Goal: Task Accomplishment & Management: Use online tool/utility

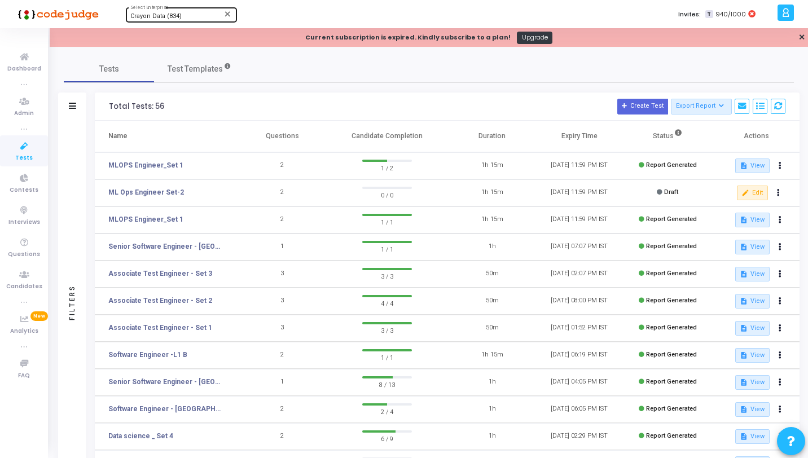
click at [131, 18] on span "Crayon Data (834)" at bounding box center [155, 15] width 51 height 7
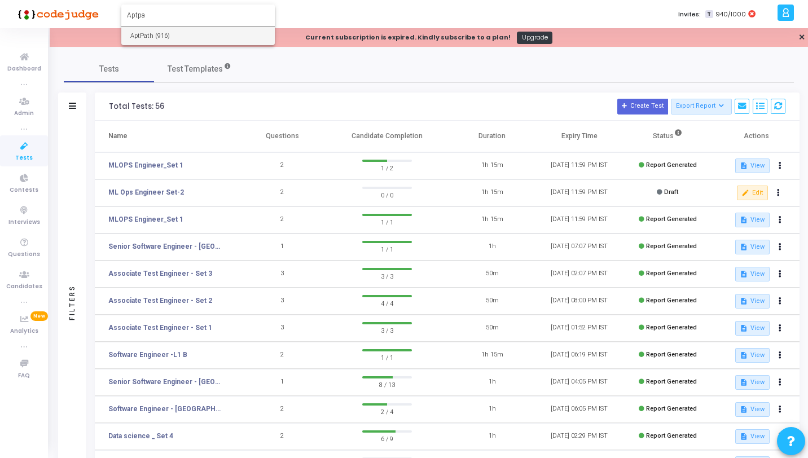
type input "Aptpa"
click at [131, 29] on span "AptPath (916)" at bounding box center [197, 36] width 135 height 19
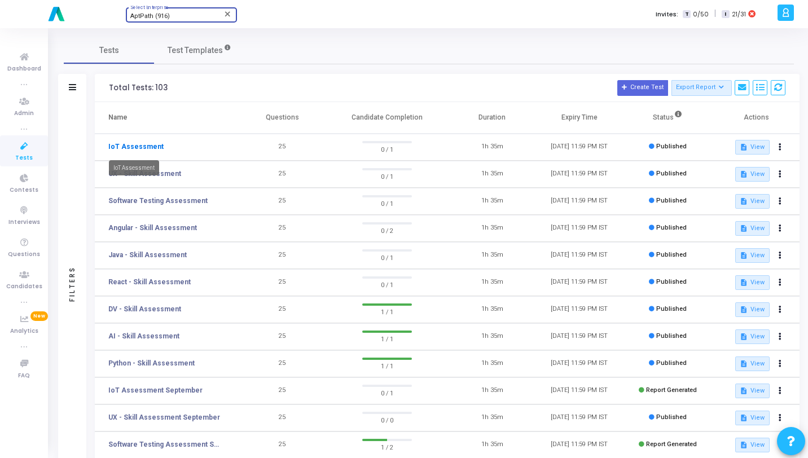
click at [143, 149] on link "IoT Assessment" at bounding box center [135, 147] width 55 height 10
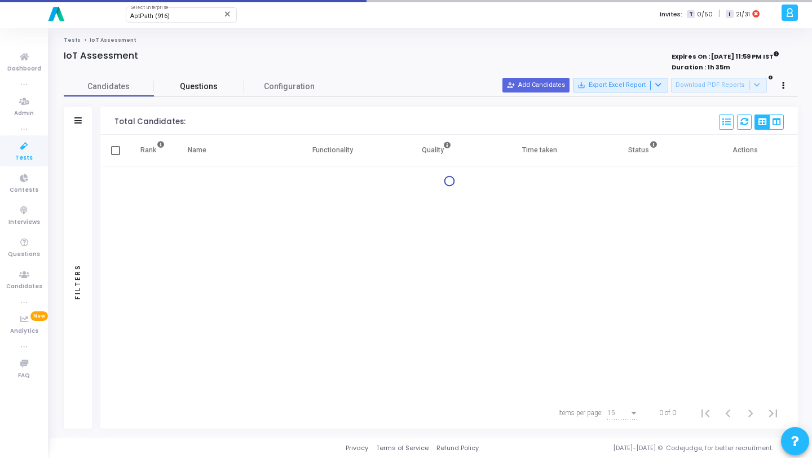
click at [197, 89] on span "Questions" at bounding box center [199, 87] width 90 height 12
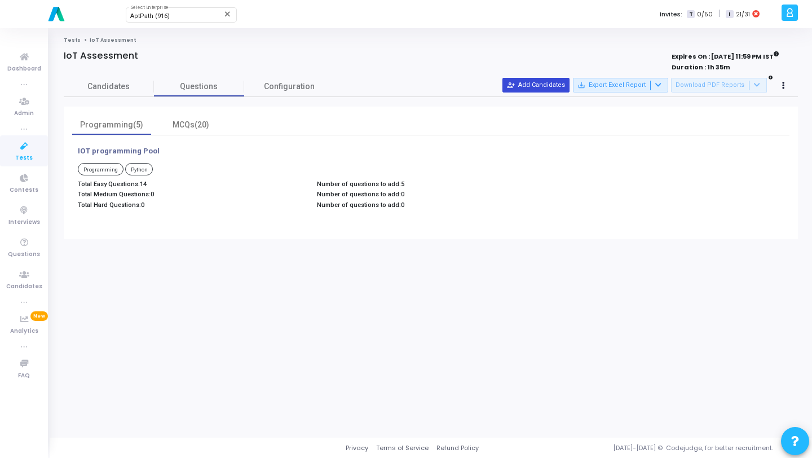
click at [538, 84] on button "person_add_alt Add Candidates" at bounding box center [535, 85] width 67 height 15
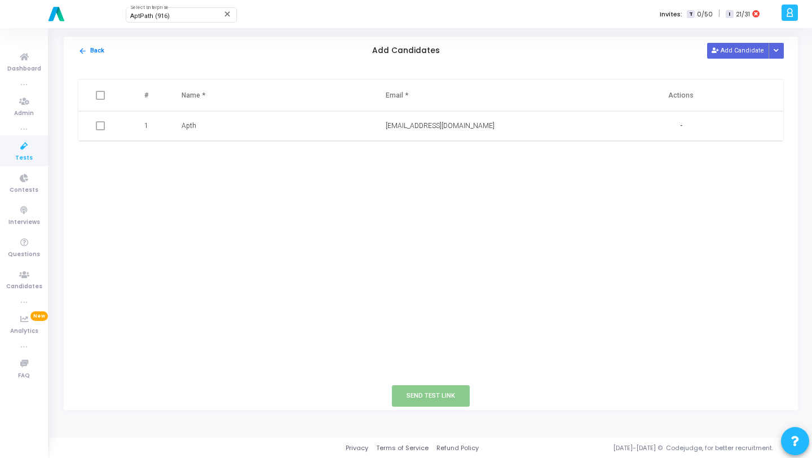
click at [16, 150] on icon at bounding box center [24, 146] width 24 height 14
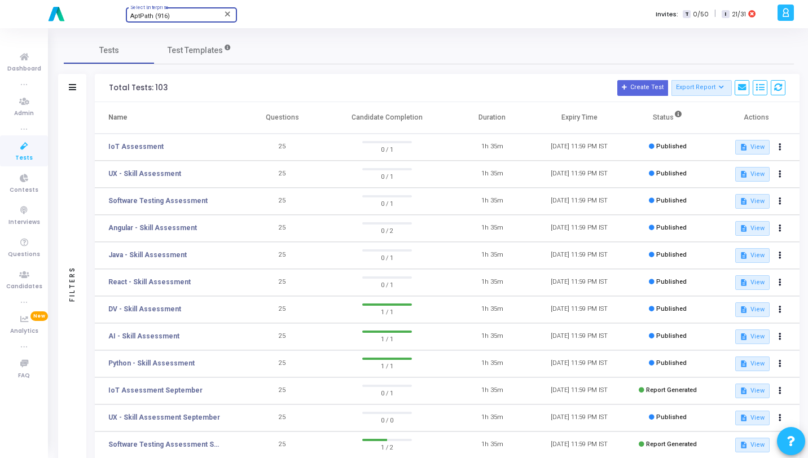
click at [173, 15] on div "AptPath (916)" at bounding box center [175, 16] width 91 height 7
type input "571"
click at [170, 29] on span "[PERSON_NAME] (571)" at bounding box center [197, 36] width 135 height 19
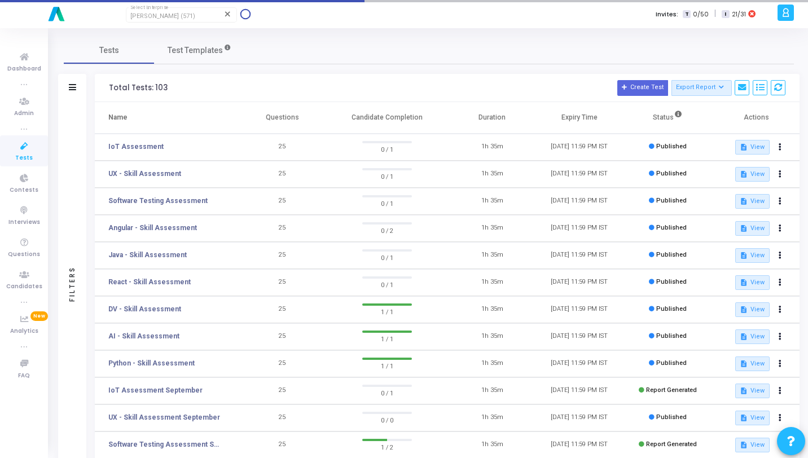
click at [22, 147] on icon at bounding box center [24, 146] width 24 height 14
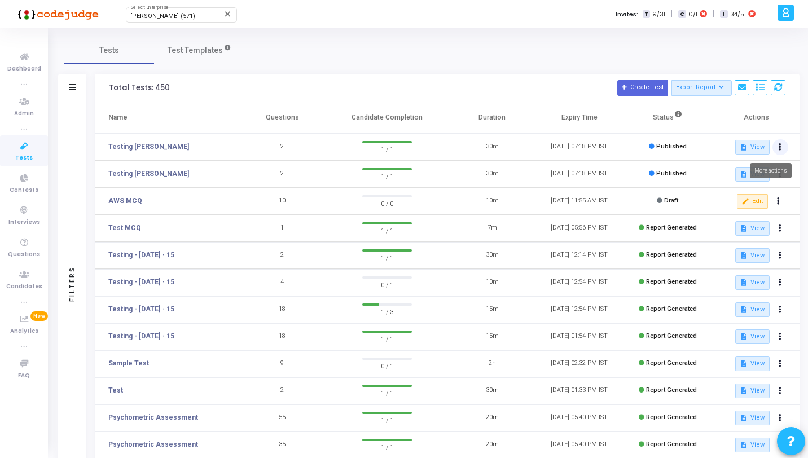
click at [783, 145] on button at bounding box center [780, 147] width 16 height 16
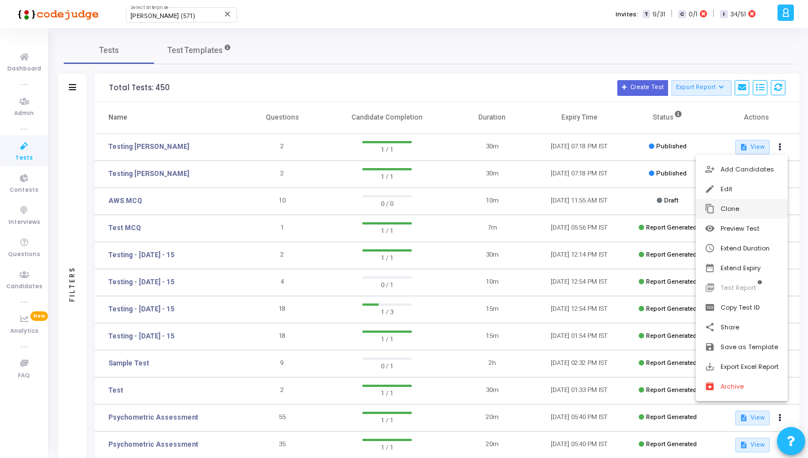
click at [738, 205] on button "content_copy Clone" at bounding box center [741, 209] width 92 height 20
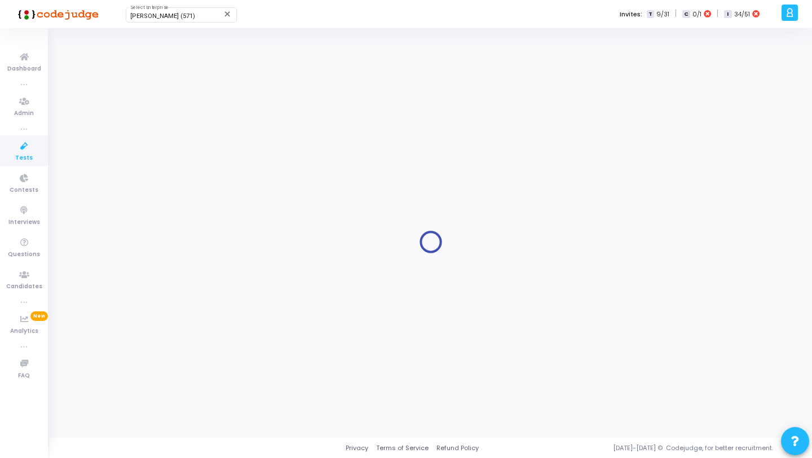
type input "Testing [PERSON_NAME]"
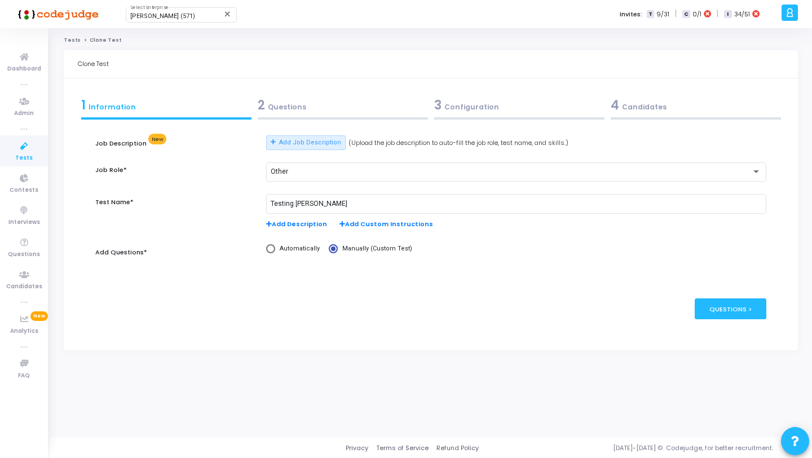
click at [262, 105] on span "2" at bounding box center [261, 104] width 7 height 17
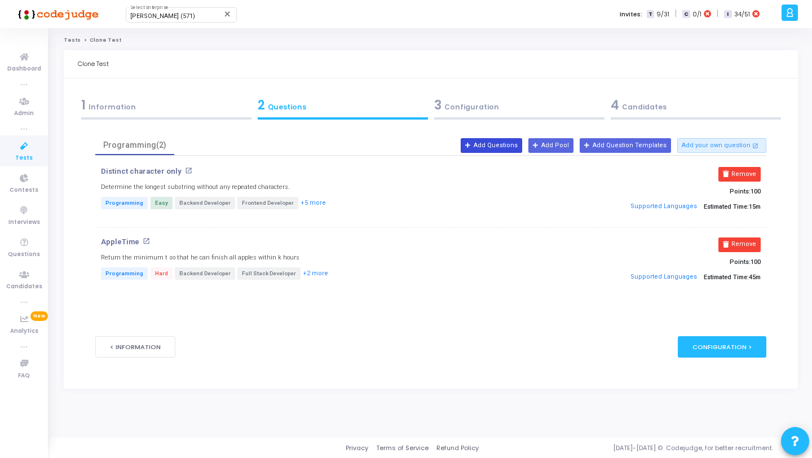
click at [493, 148] on button "Add Questions" at bounding box center [491, 145] width 61 height 15
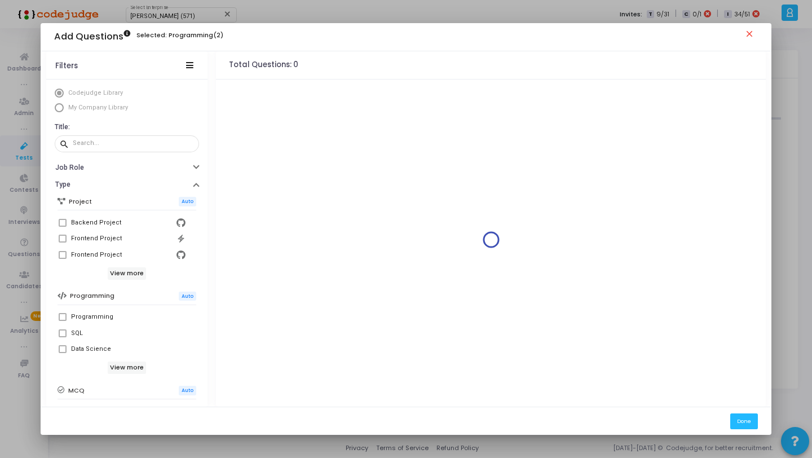
click at [746, 35] on mat-icon "close" at bounding box center [751, 36] width 14 height 14
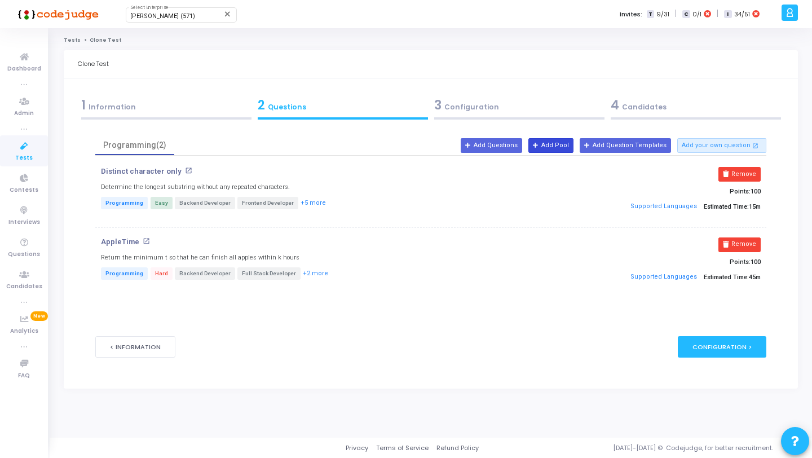
click at [553, 149] on button "Add Pool" at bounding box center [550, 145] width 45 height 15
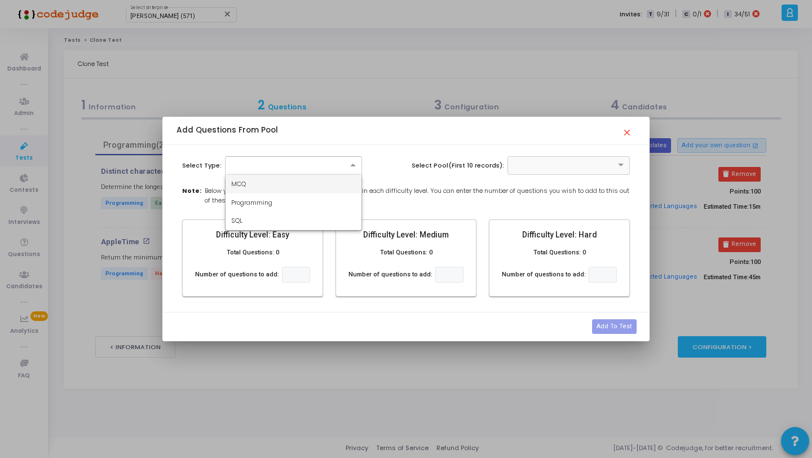
click at [302, 166] on div at bounding box center [294, 165] width 136 height 10
click at [287, 199] on div "Programming" at bounding box center [294, 202] width 136 height 19
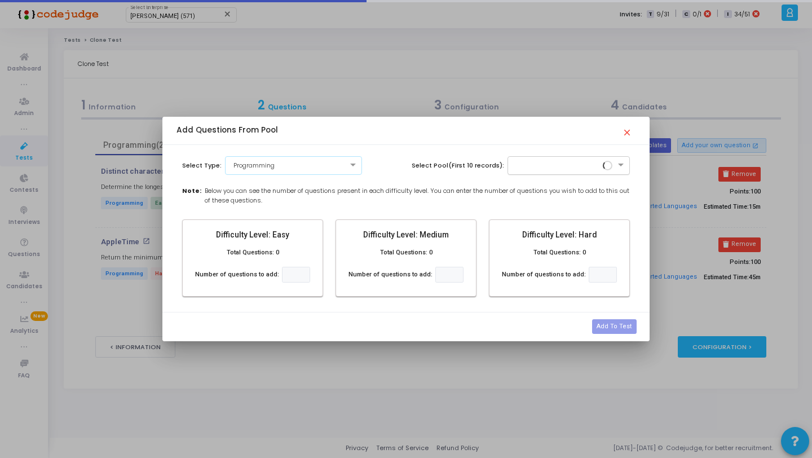
click at [585, 158] on div at bounding box center [569, 165] width 123 height 19
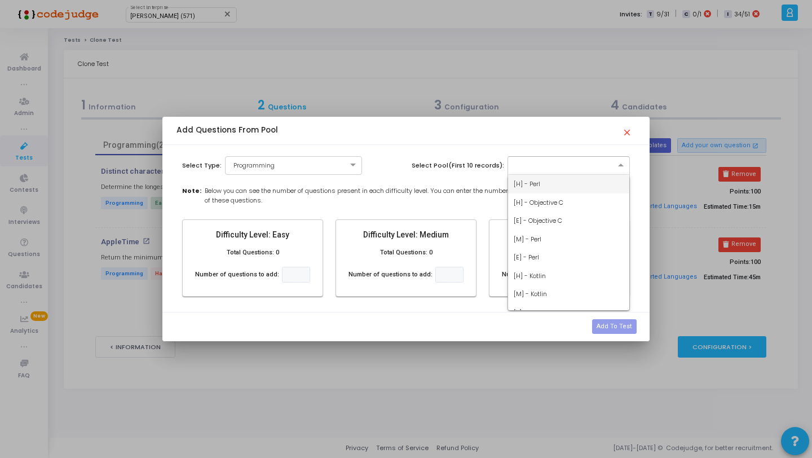
click at [562, 188] on div "[H] - Perl" at bounding box center [569, 184] width 122 height 19
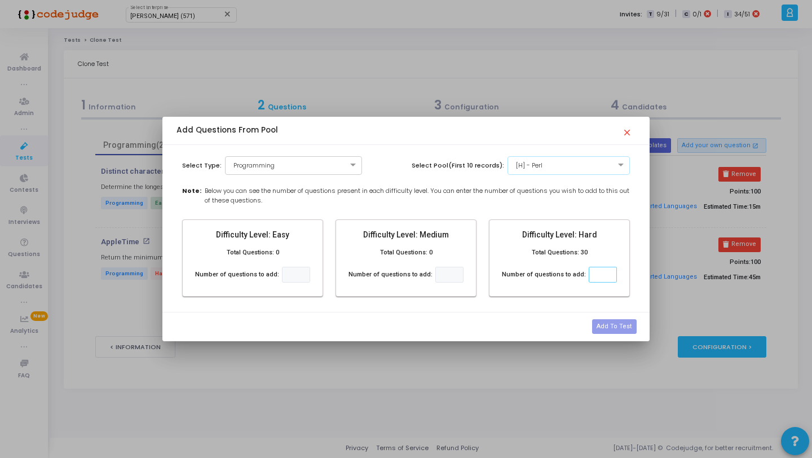
click at [590, 272] on input "number" at bounding box center [603, 275] width 28 height 16
type input "20"
click at [607, 324] on button "Add To Test" at bounding box center [614, 326] width 44 height 15
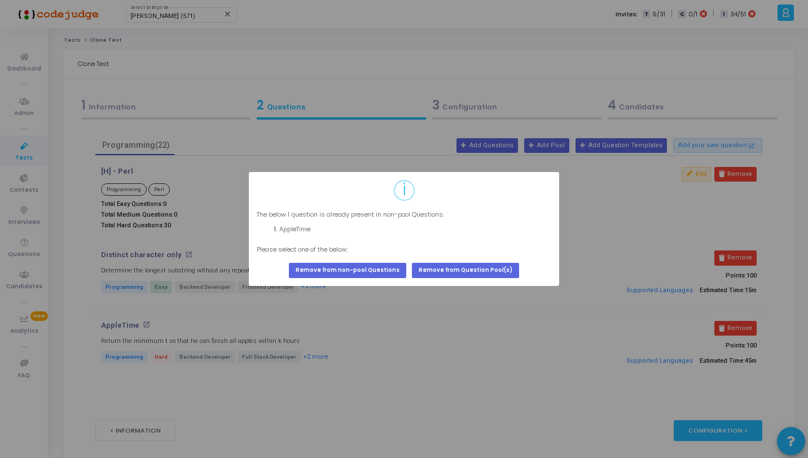
click at [453, 281] on div "? ! i × The below 1 question is already present in non-pool Questions. AppleTim…" at bounding box center [404, 229] width 310 height 114
click at [452, 272] on button "Remove from Question Pool(s)" at bounding box center [465, 270] width 107 height 15
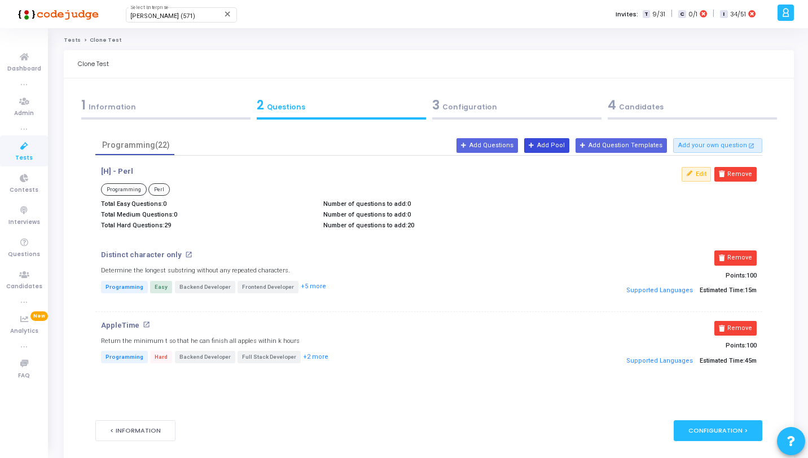
click at [564, 149] on button "Add Pool" at bounding box center [546, 145] width 45 height 15
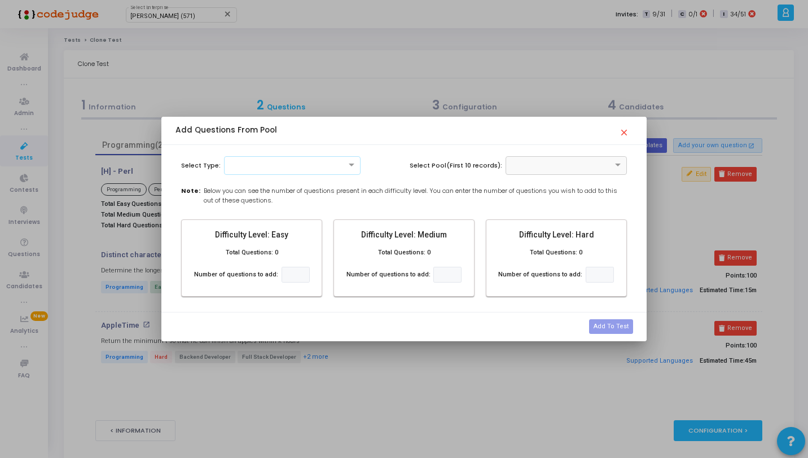
click at [338, 160] on div at bounding box center [291, 165] width 135 height 10
click at [294, 194] on div "Programming" at bounding box center [291, 202] width 135 height 19
click at [535, 162] on input "text" at bounding box center [554, 165] width 86 height 10
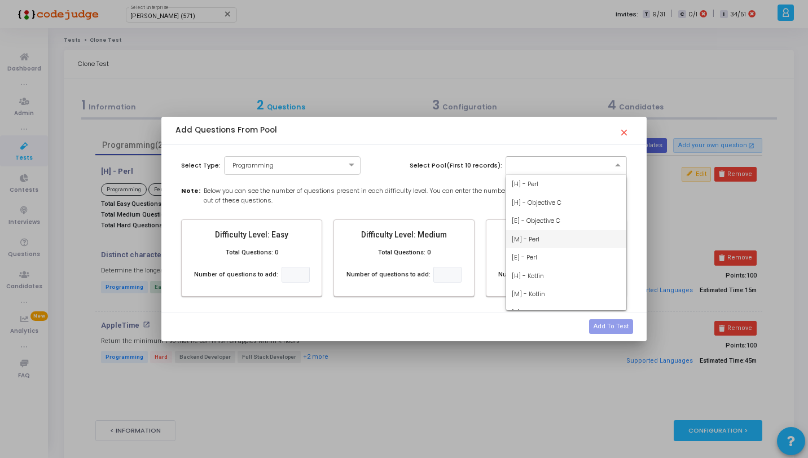
click at [534, 231] on div "[M] - Perl" at bounding box center [566, 239] width 120 height 19
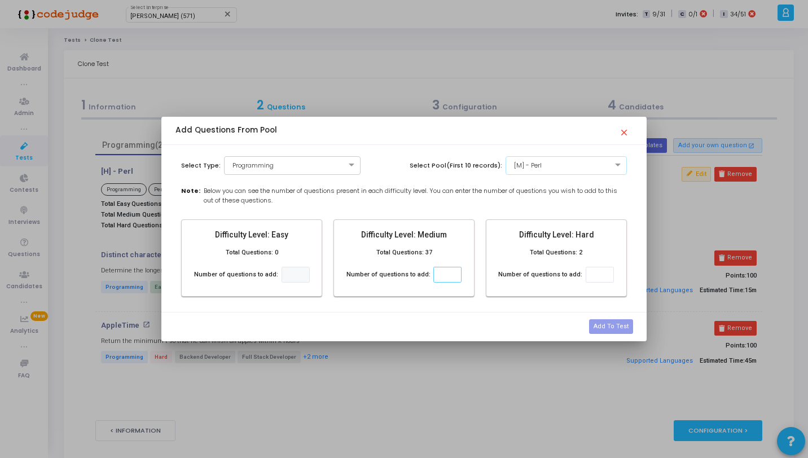
click at [445, 274] on input "number" at bounding box center [447, 275] width 28 height 16
type input "36"
click at [612, 330] on button "Add To Test" at bounding box center [611, 326] width 44 height 15
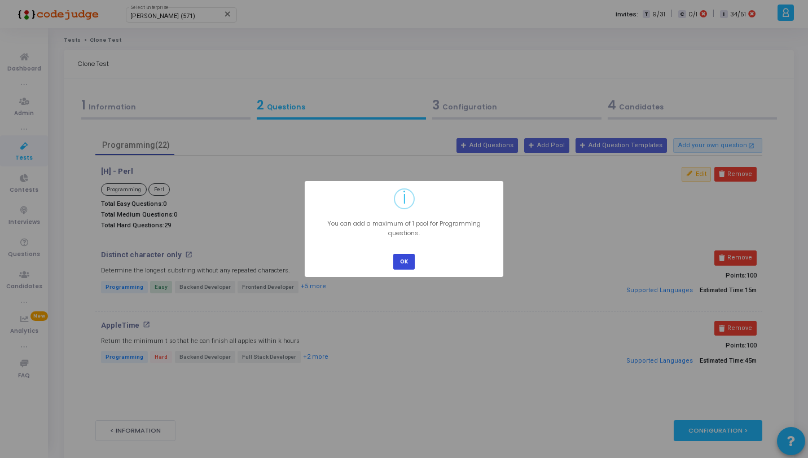
click at [405, 259] on button "OK" at bounding box center [403, 261] width 21 height 15
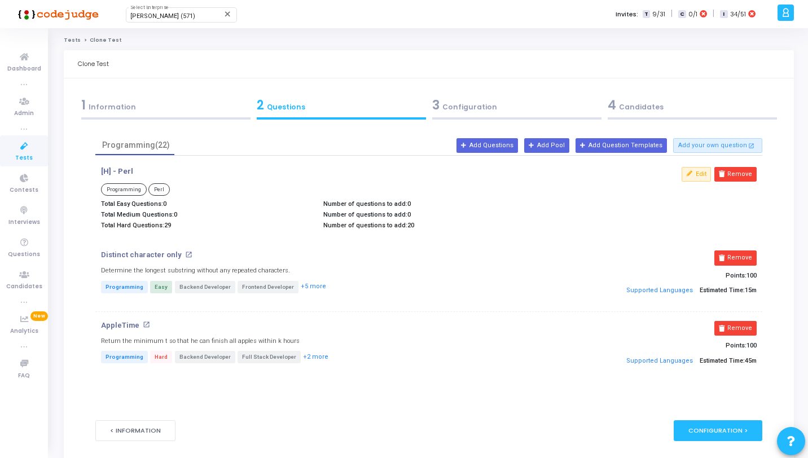
click at [10, 150] on link "Tests" at bounding box center [24, 150] width 48 height 31
